Goal: Transaction & Acquisition: Purchase product/service

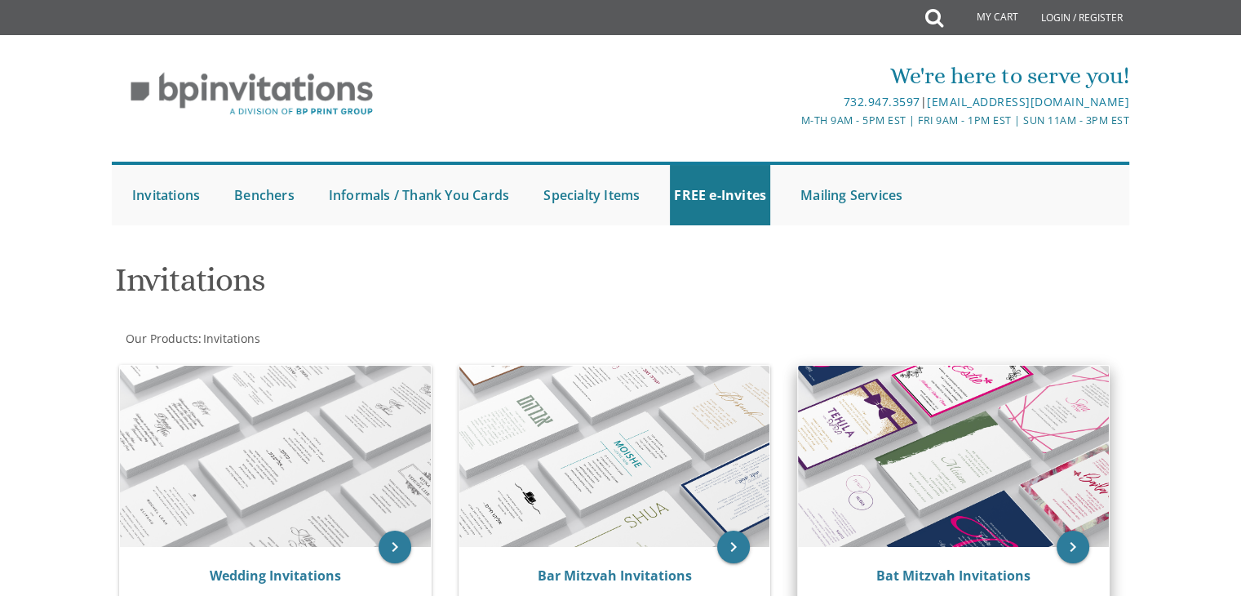
click at [886, 535] on img at bounding box center [953, 456] width 311 height 181
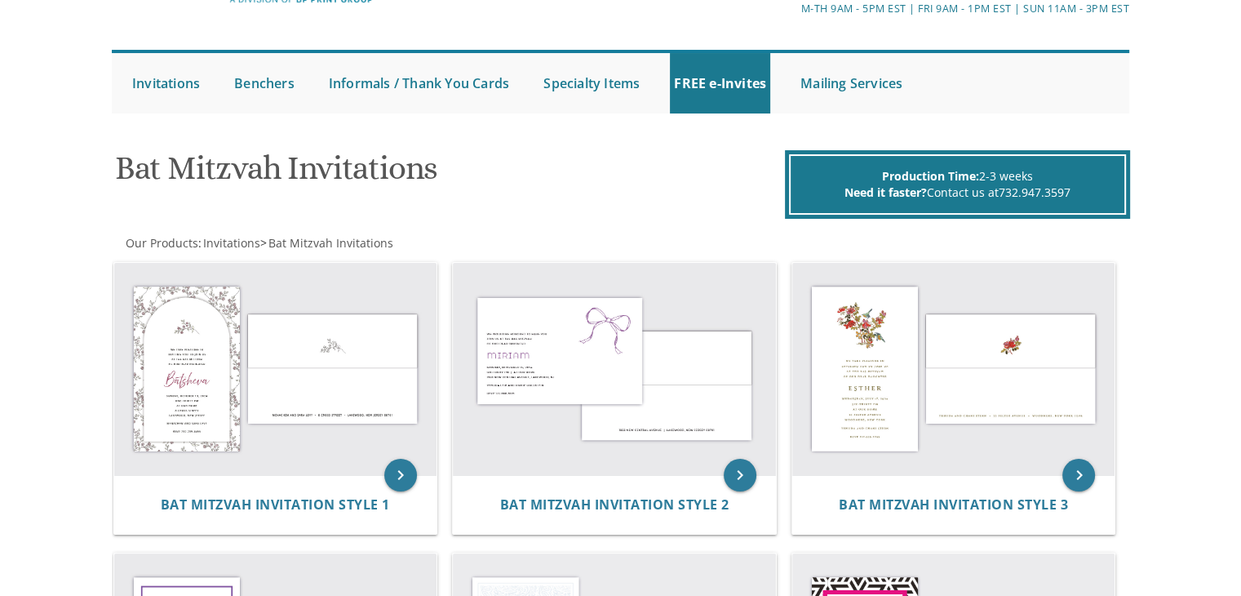
scroll to position [114, 0]
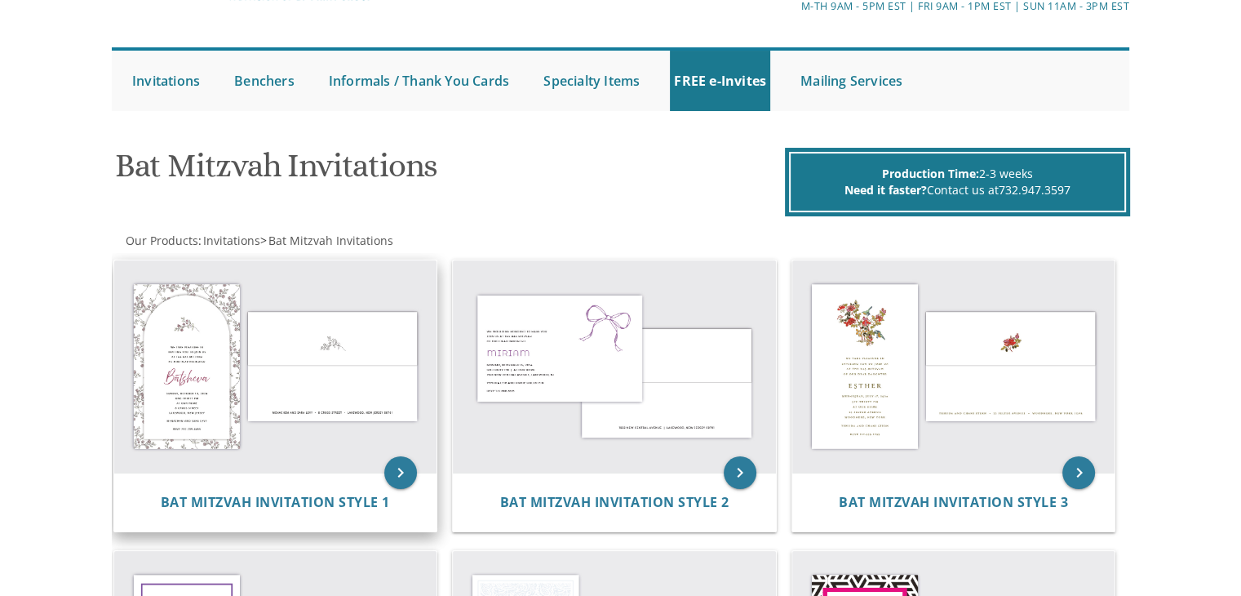
click at [246, 431] on img at bounding box center [275, 366] width 323 height 212
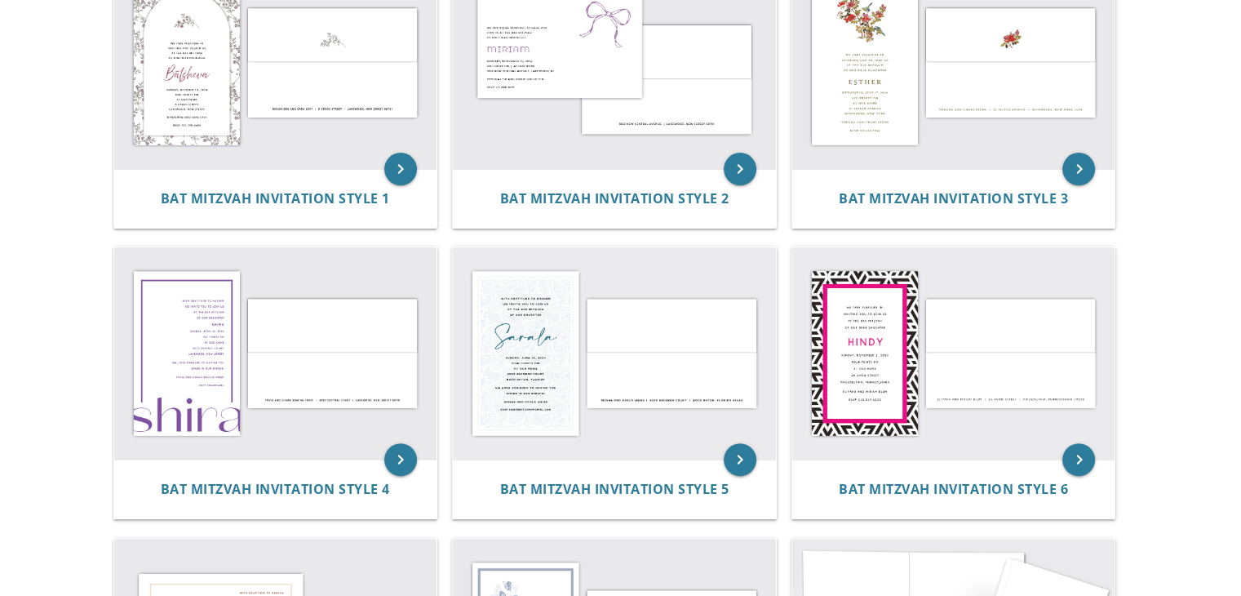
scroll to position [422, 0]
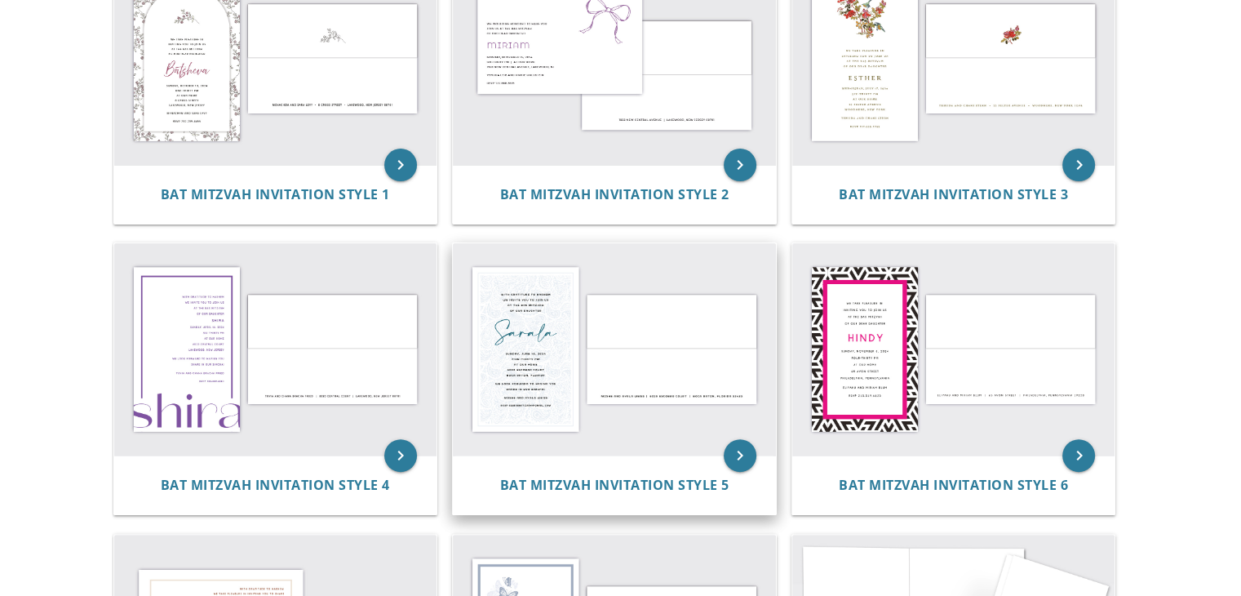
click at [517, 367] on img at bounding box center [614, 349] width 323 height 212
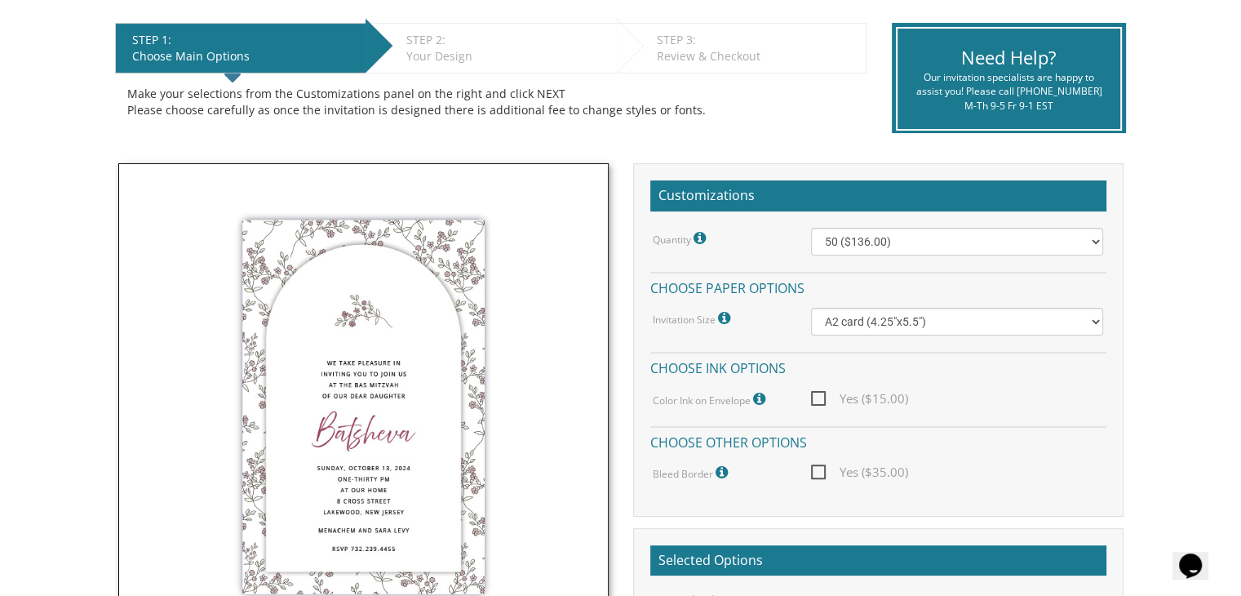
scroll to position [327, 0]
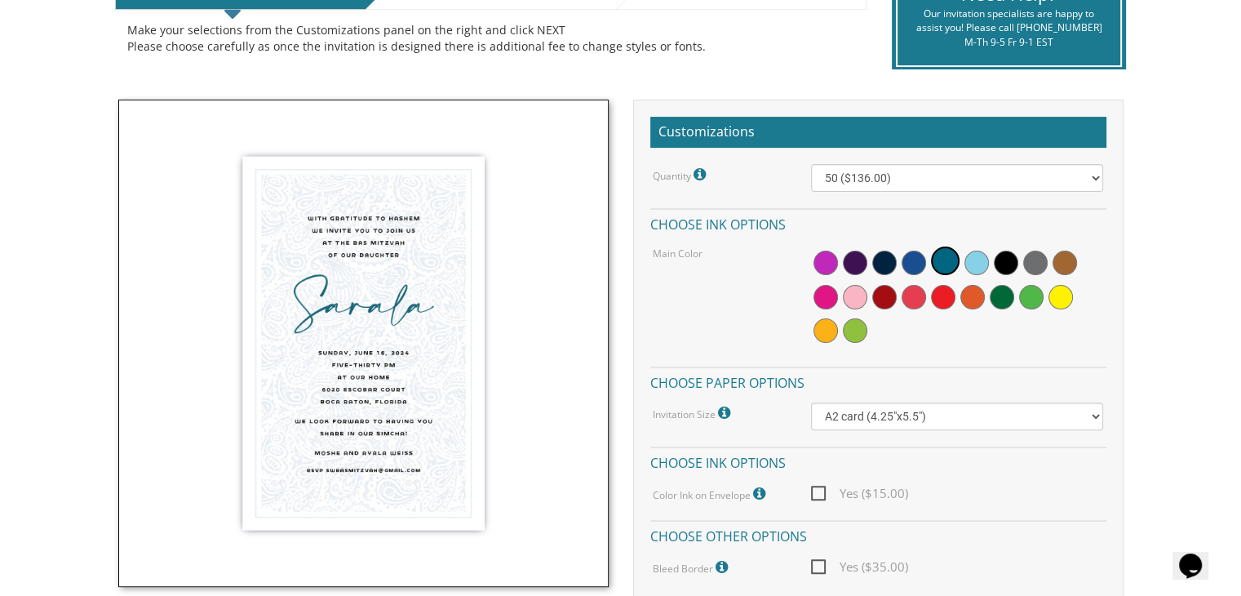
scroll to position [388, 0]
